Goal: Find specific page/section: Find specific page/section

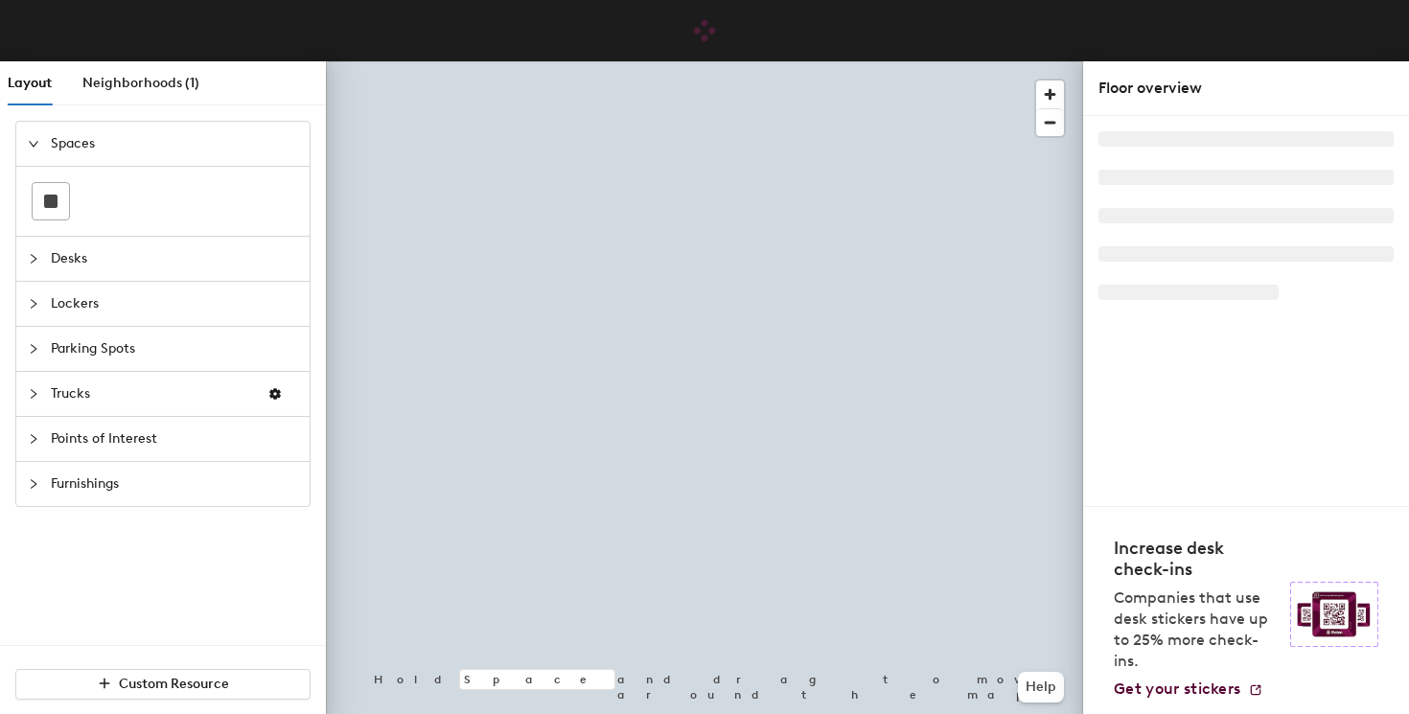
click at [35, 266] on div at bounding box center [39, 258] width 23 height 21
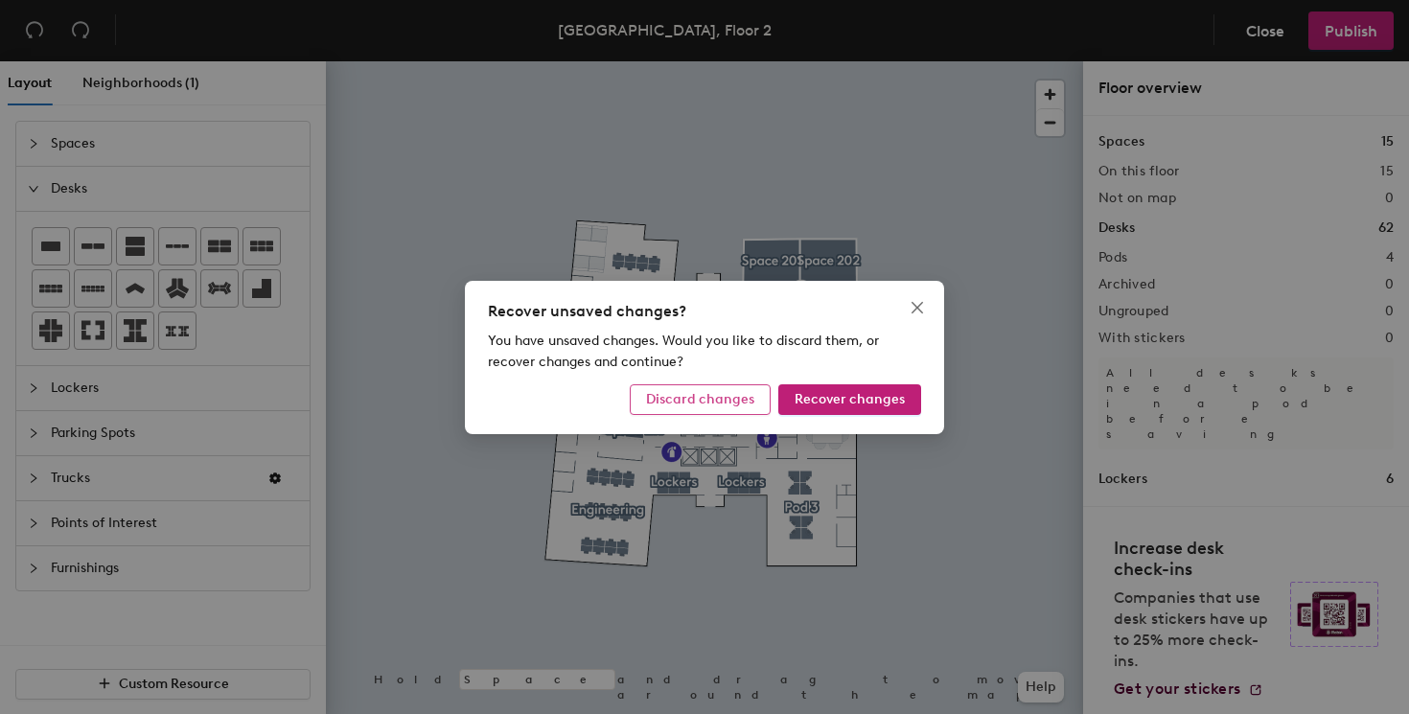
click at [704, 405] on span "Discard changes" at bounding box center [700, 399] width 108 height 16
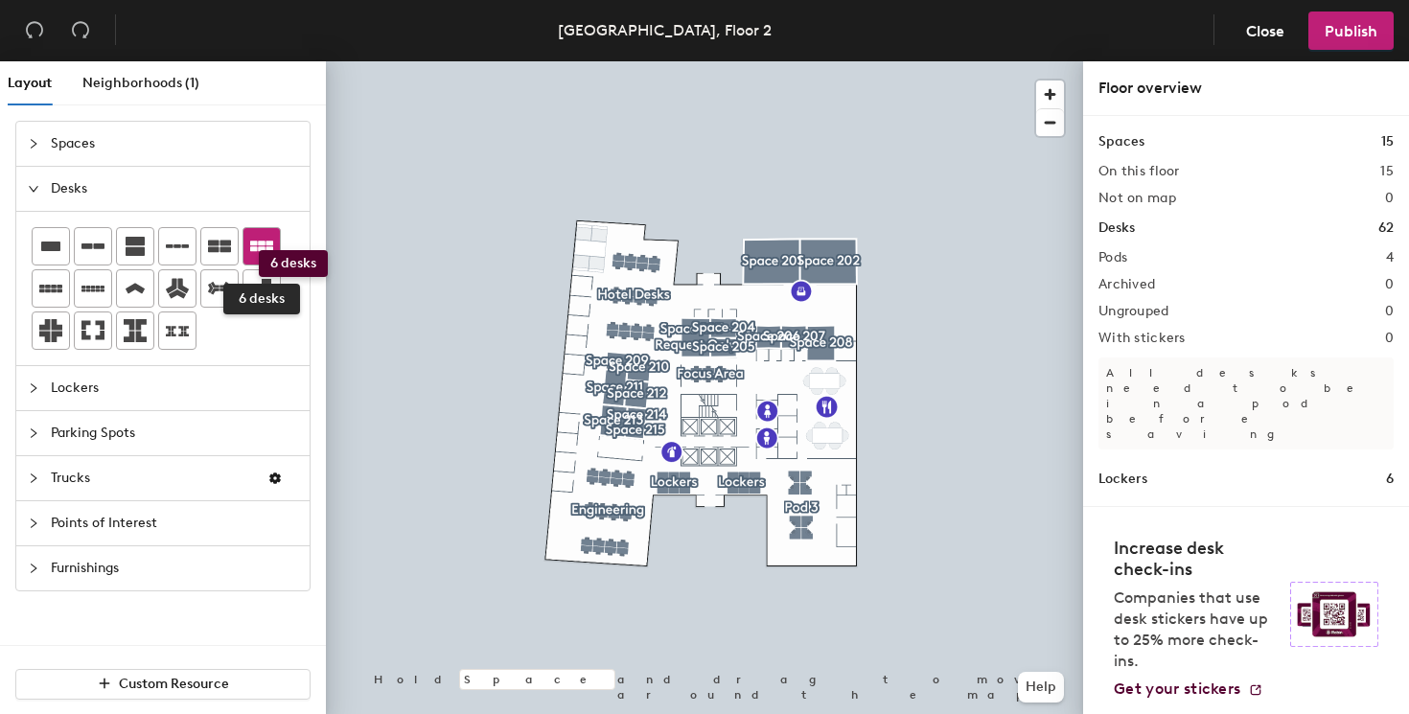
click at [259, 250] on icon at bounding box center [261, 246] width 23 height 11
click at [34, 402] on div "Lockers" at bounding box center [162, 388] width 293 height 44
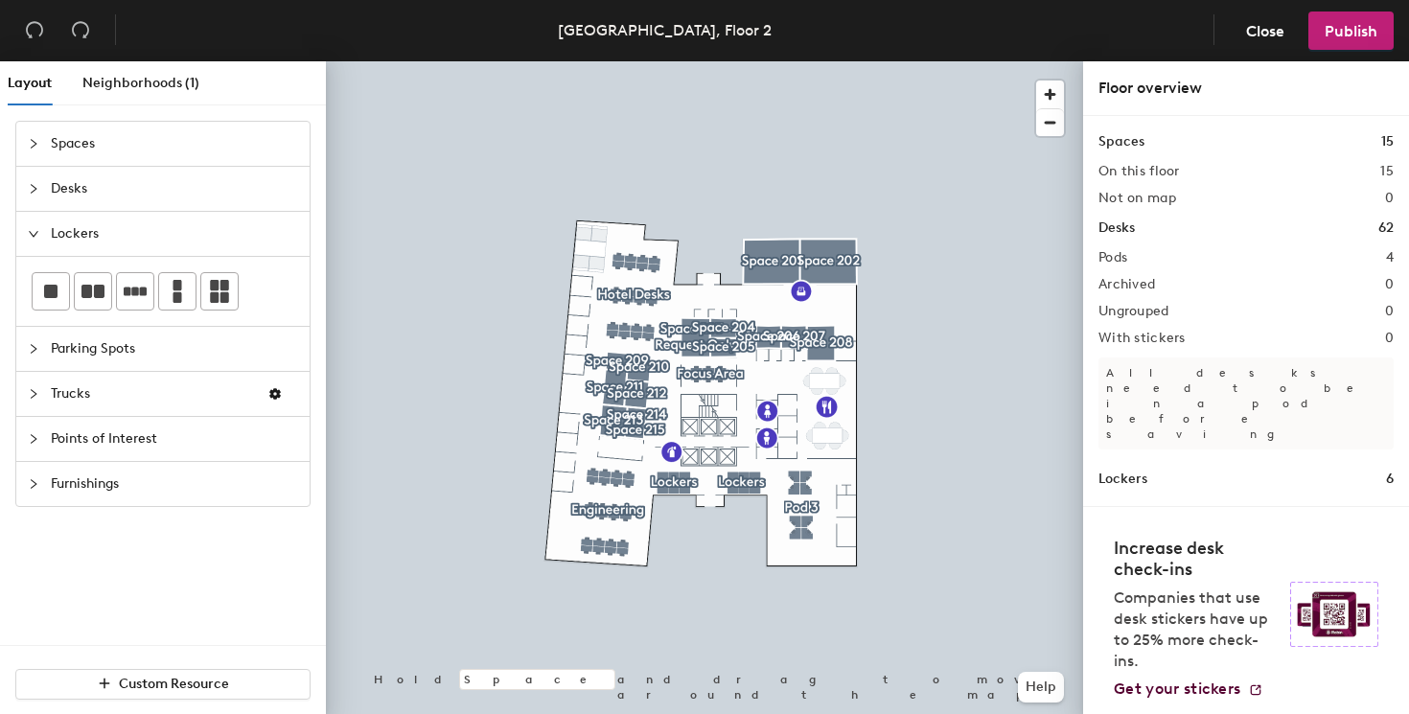
click at [37, 349] on icon "collapsed" at bounding box center [34, 349] width 12 height 12
click at [36, 433] on icon "collapsed" at bounding box center [34, 439] width 12 height 12
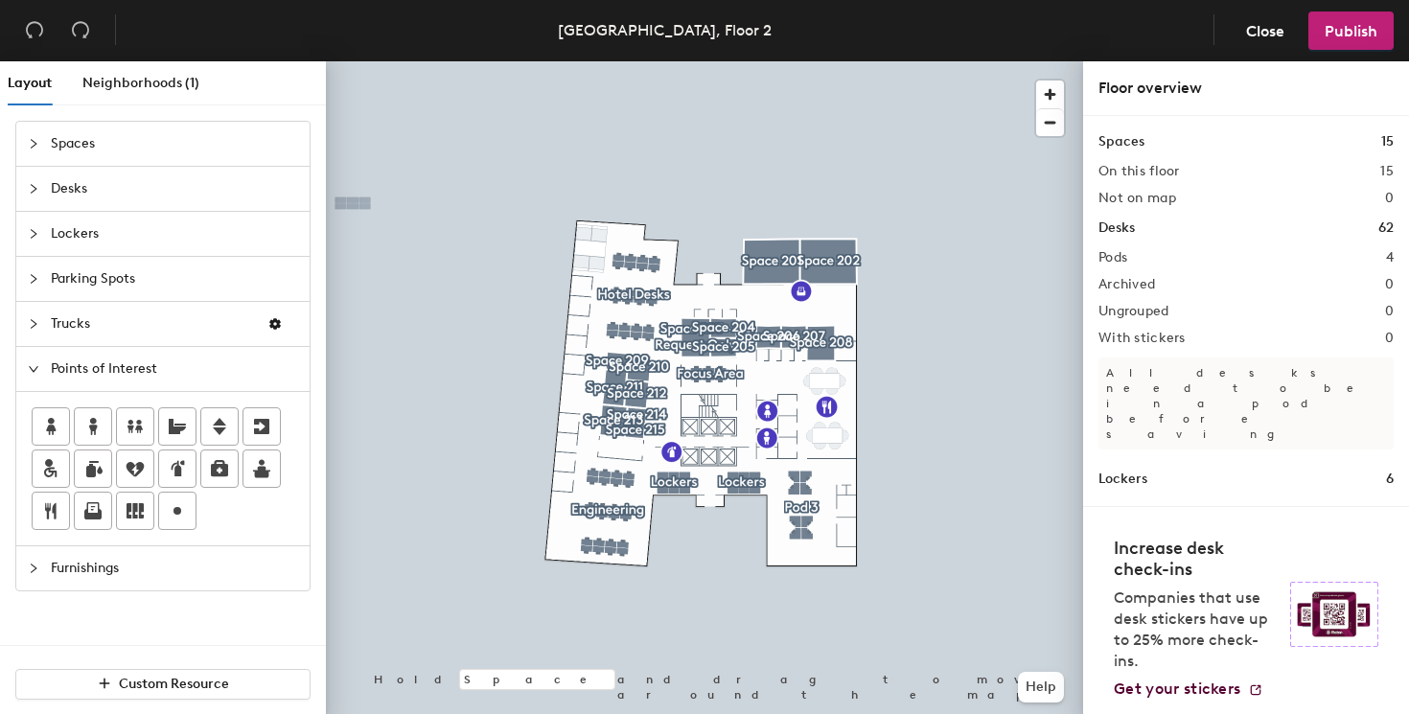
click at [35, 565] on icon "collapsed" at bounding box center [34, 569] width 12 height 12
